Goal: Navigation & Orientation: Find specific page/section

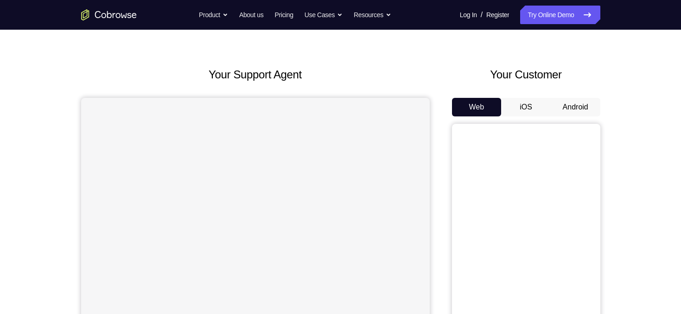
click at [586, 100] on button "Android" at bounding box center [576, 107] width 50 height 19
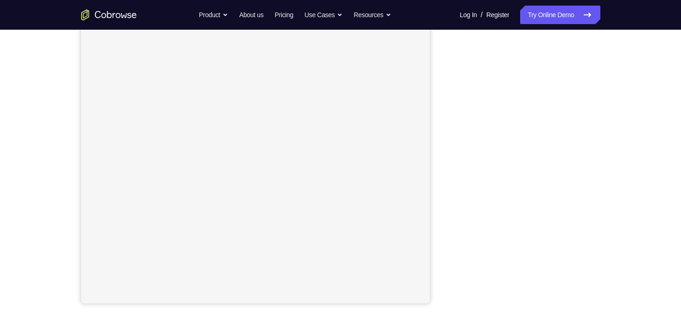
scroll to position [127, 0]
click at [588, 9] on icon at bounding box center [587, 14] width 11 height 11
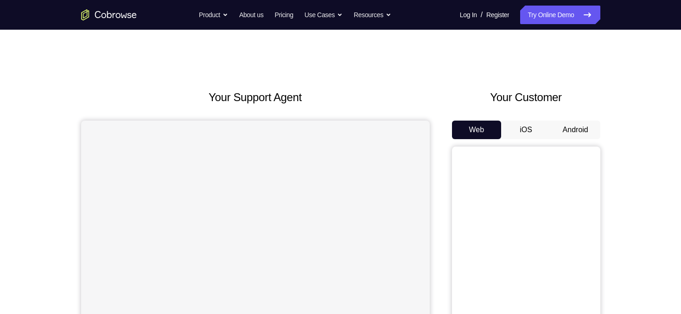
click at [585, 126] on button "Android" at bounding box center [576, 130] width 50 height 19
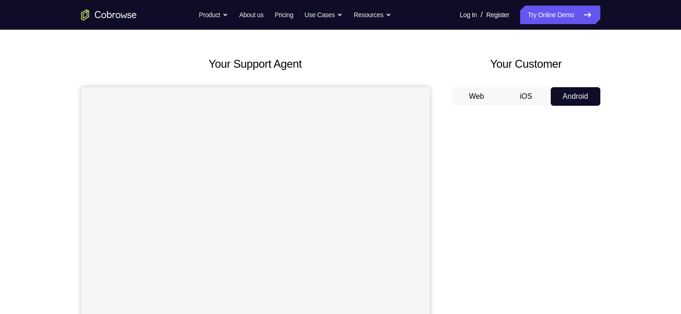
scroll to position [31, 0]
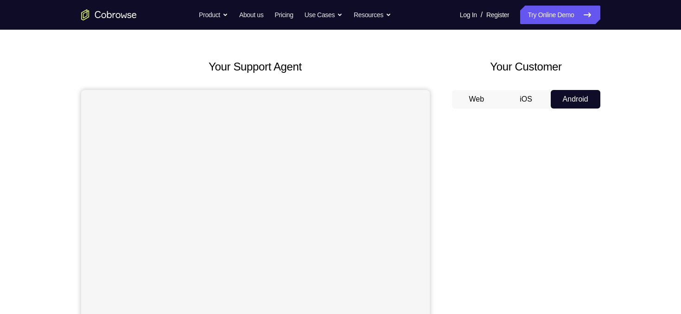
click at [488, 95] on button "Web" at bounding box center [477, 99] width 50 height 19
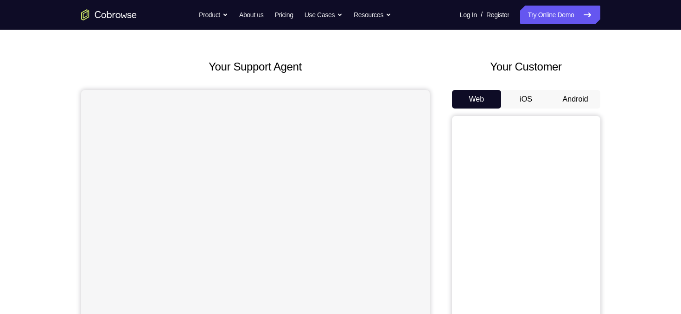
click at [537, 94] on button "iOS" at bounding box center [526, 99] width 50 height 19
click at [577, 100] on button "Android" at bounding box center [576, 99] width 50 height 19
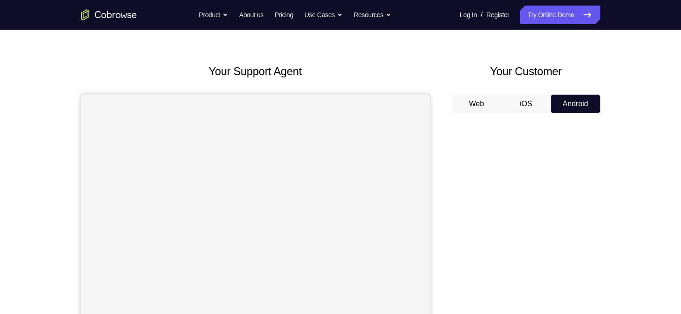
scroll to position [23, 0]
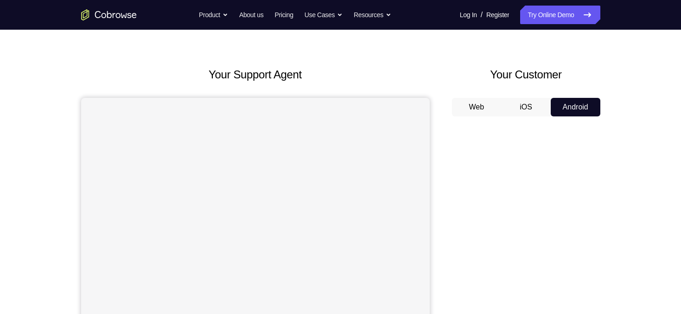
click at [519, 98] on button "iOS" at bounding box center [526, 107] width 50 height 19
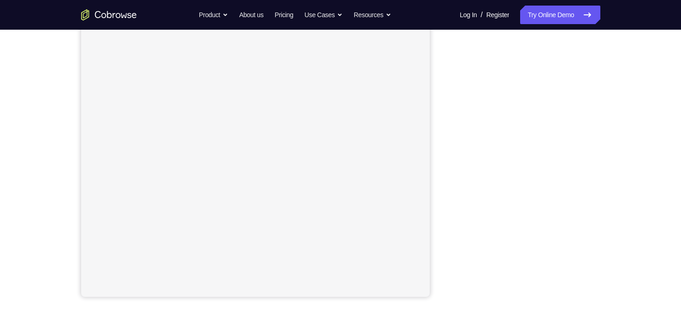
scroll to position [147, 0]
